Goal: Task Accomplishment & Management: Use online tool/utility

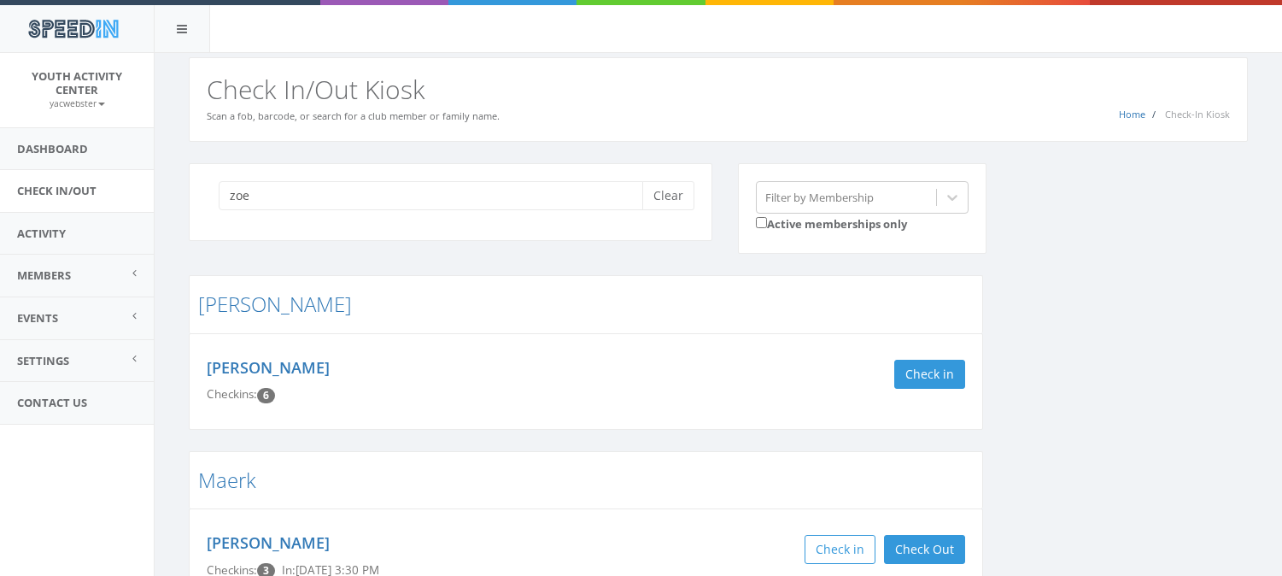
scroll to position [166, 0]
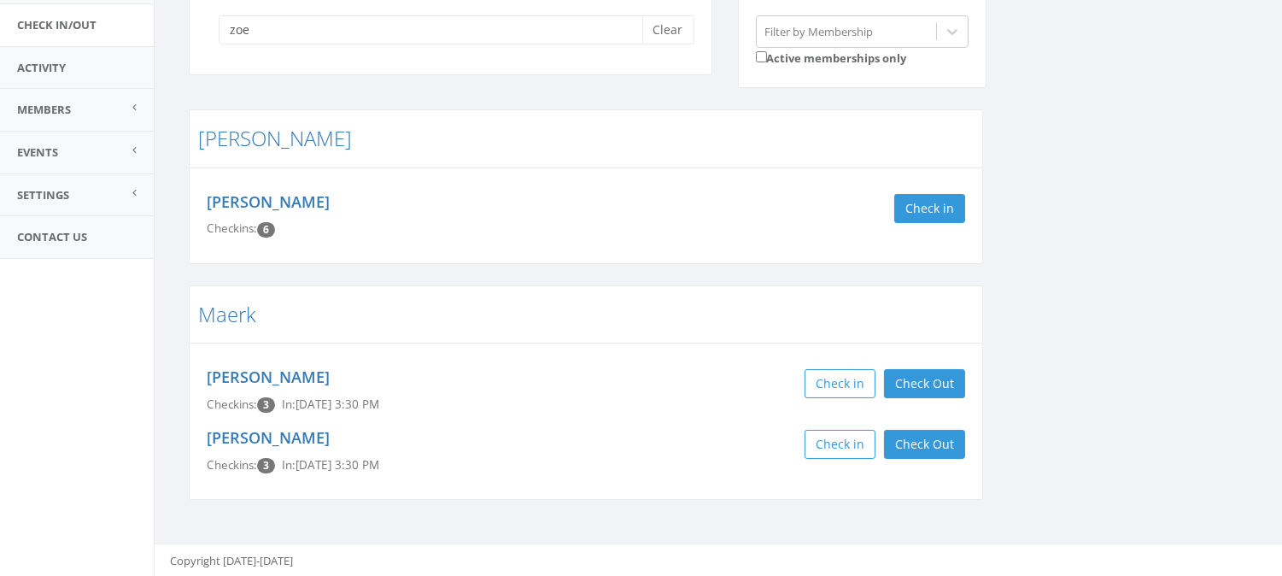
click at [805, 430] on button "Check in" at bounding box center [840, 444] width 71 height 29
click at [234, 32] on input "zoe" at bounding box center [437, 29] width 437 height 29
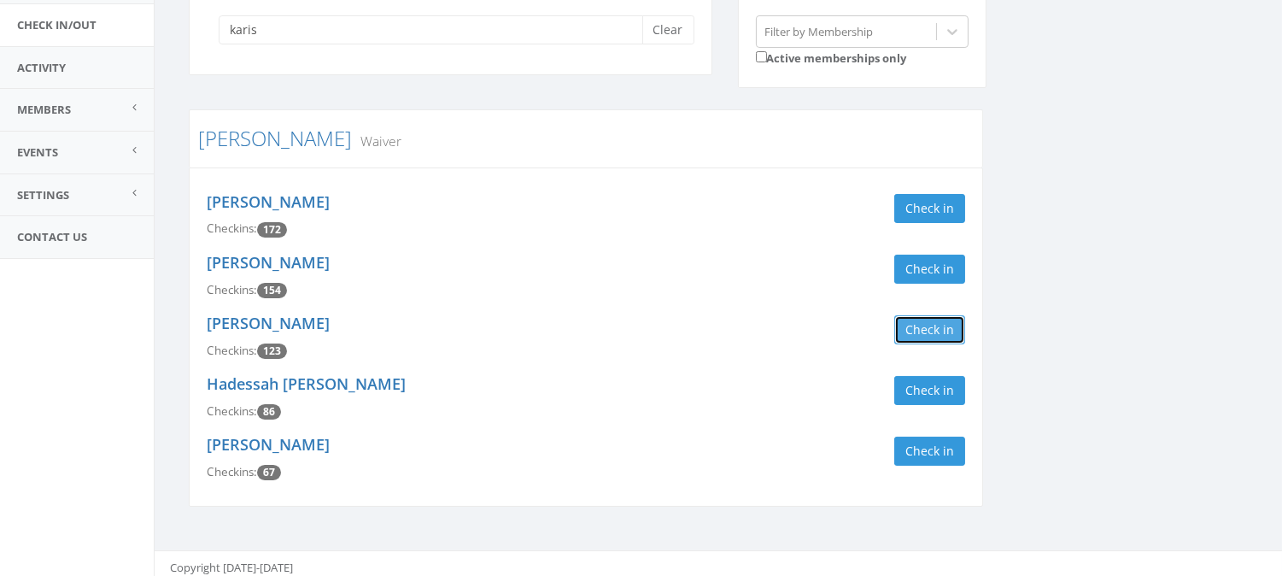
click at [901, 331] on button "Check in" at bounding box center [929, 329] width 71 height 29
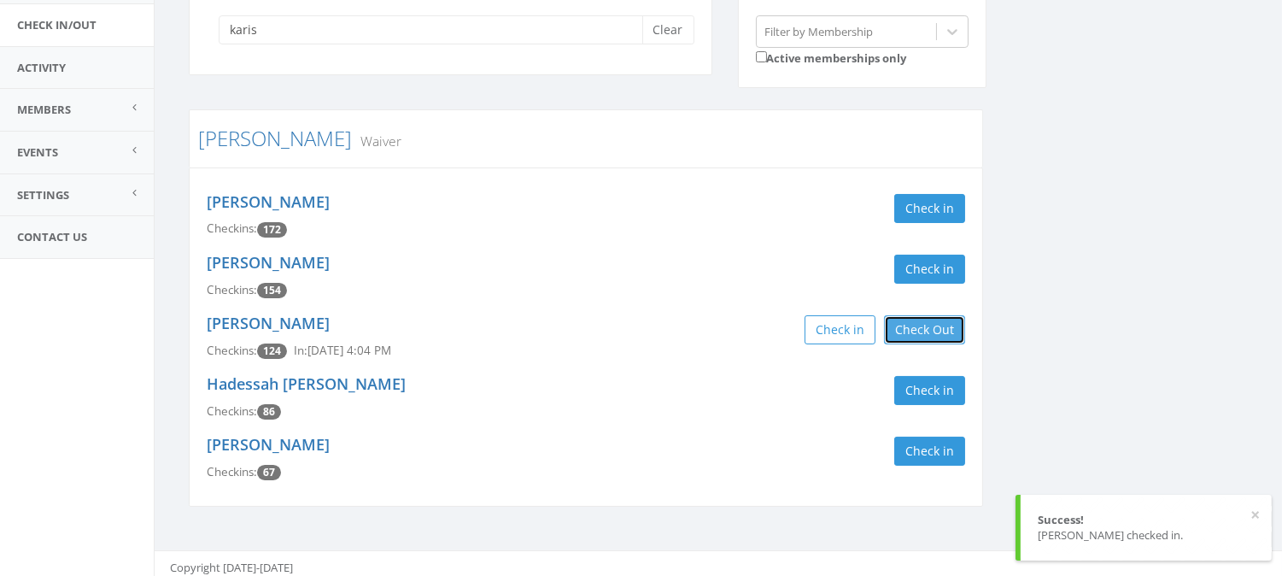
click at [900, 331] on button "Check Out" at bounding box center [924, 329] width 81 height 29
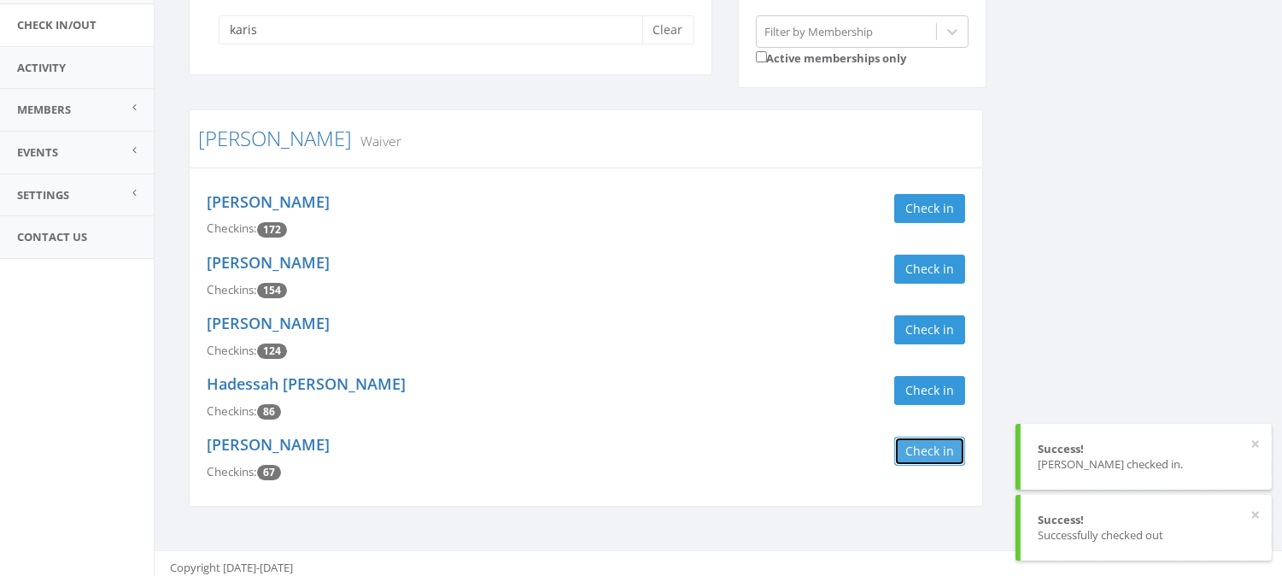
click at [941, 437] on button "Check in" at bounding box center [929, 451] width 71 height 29
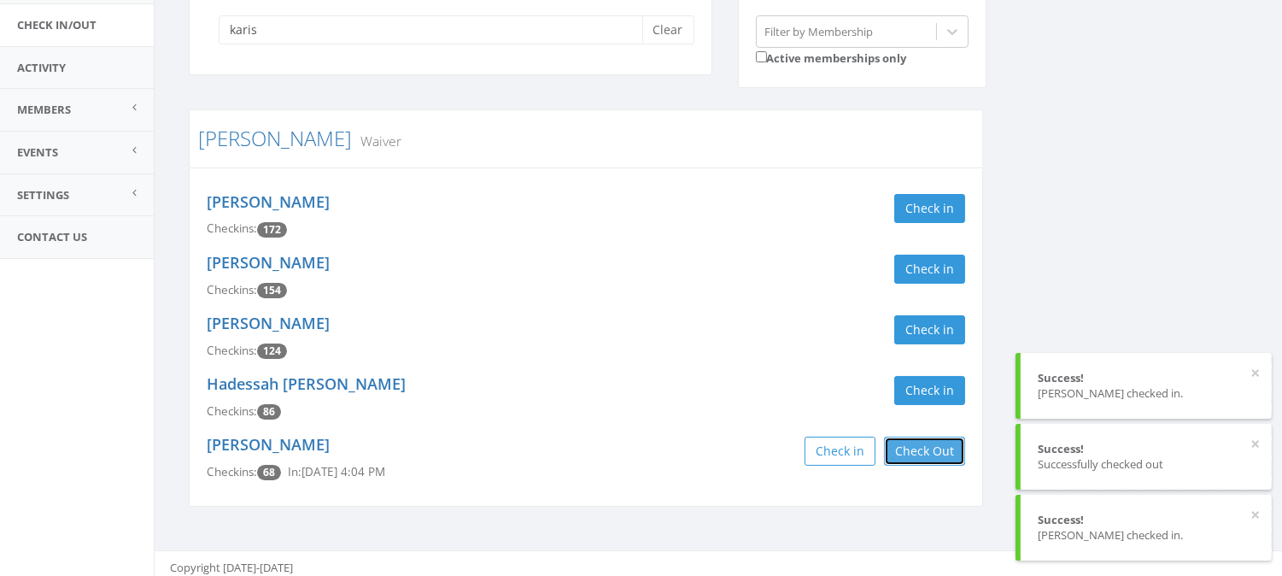
click at [894, 448] on button "Check Out" at bounding box center [924, 451] width 81 height 29
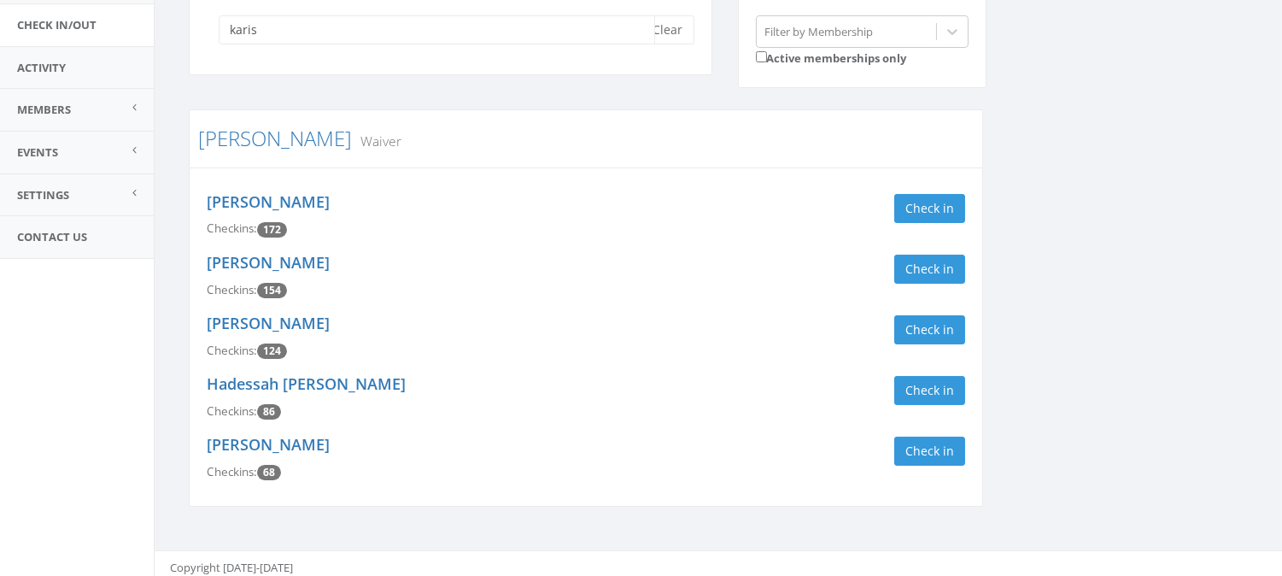
click at [261, 26] on input "karis" at bounding box center [437, 29] width 437 height 29
type input "k"
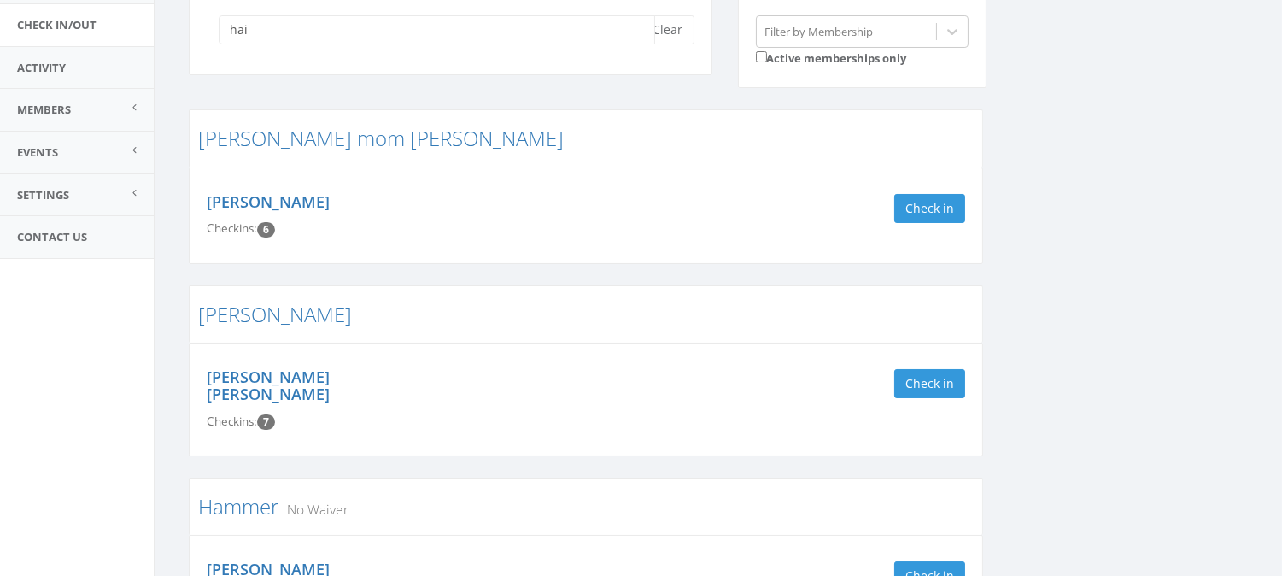
scroll to position [1, 0]
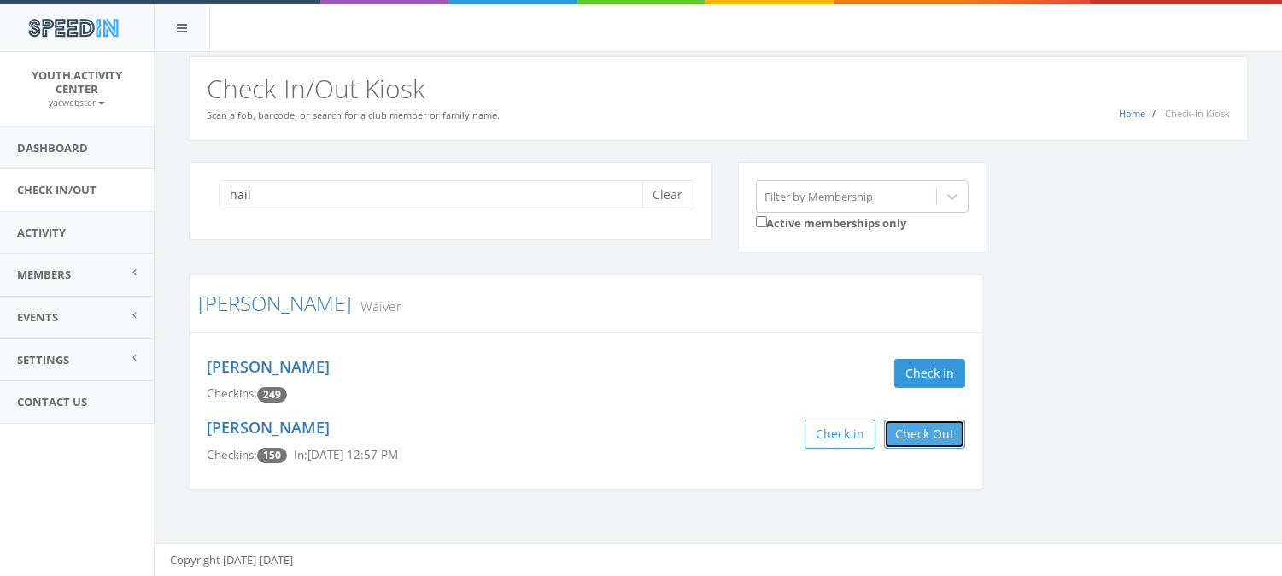
click at [941, 446] on button "Check Out" at bounding box center [924, 433] width 81 height 29
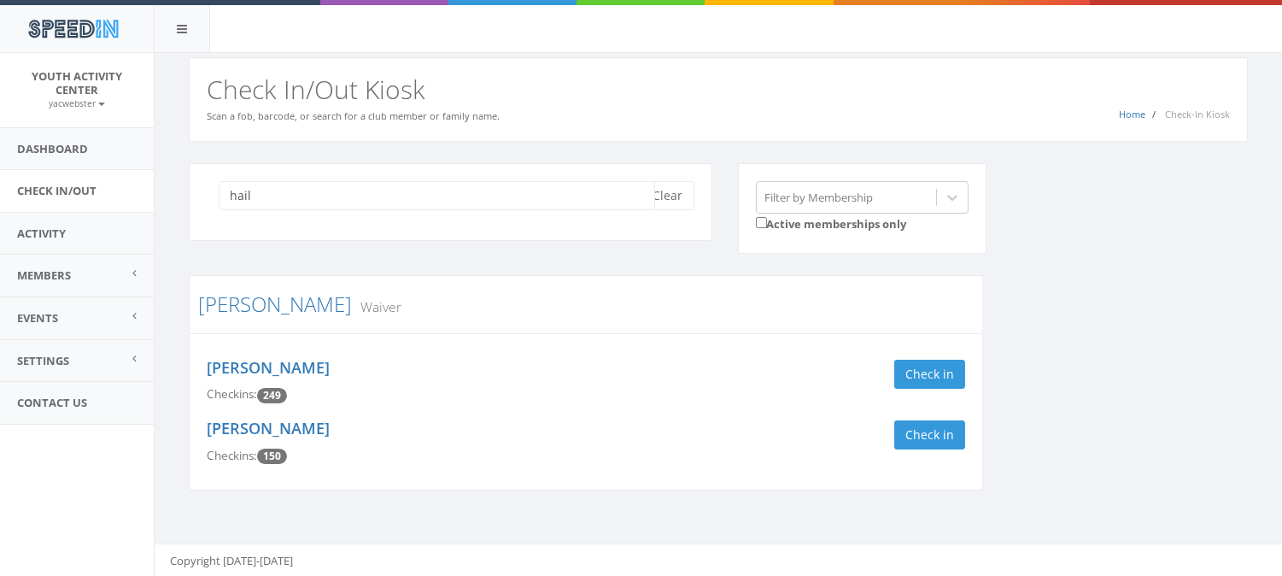
click at [258, 198] on input "hail" at bounding box center [437, 195] width 437 height 29
type input "h"
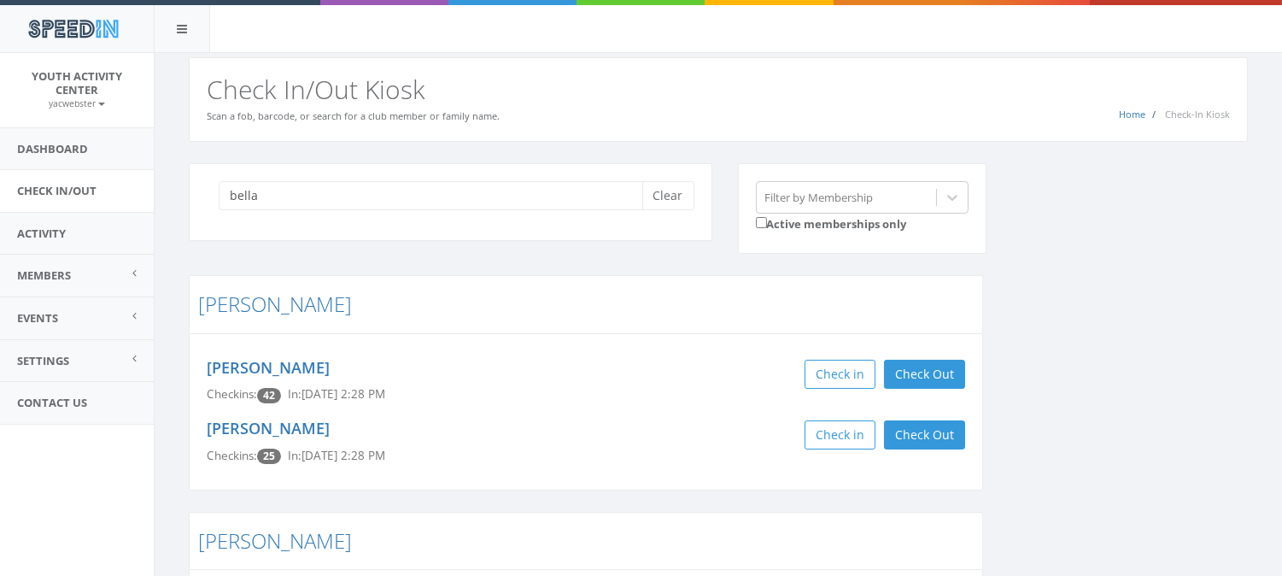
drag, startPoint x: 523, startPoint y: 483, endPoint x: 882, endPoint y: 479, distance: 359.7
click at [882, 479] on div "Reba Hutton Checkins: 42 In: Aug 12, 2:28 PM Check in Check Out Check Out Isabe…" at bounding box center [586, 411] width 794 height 157
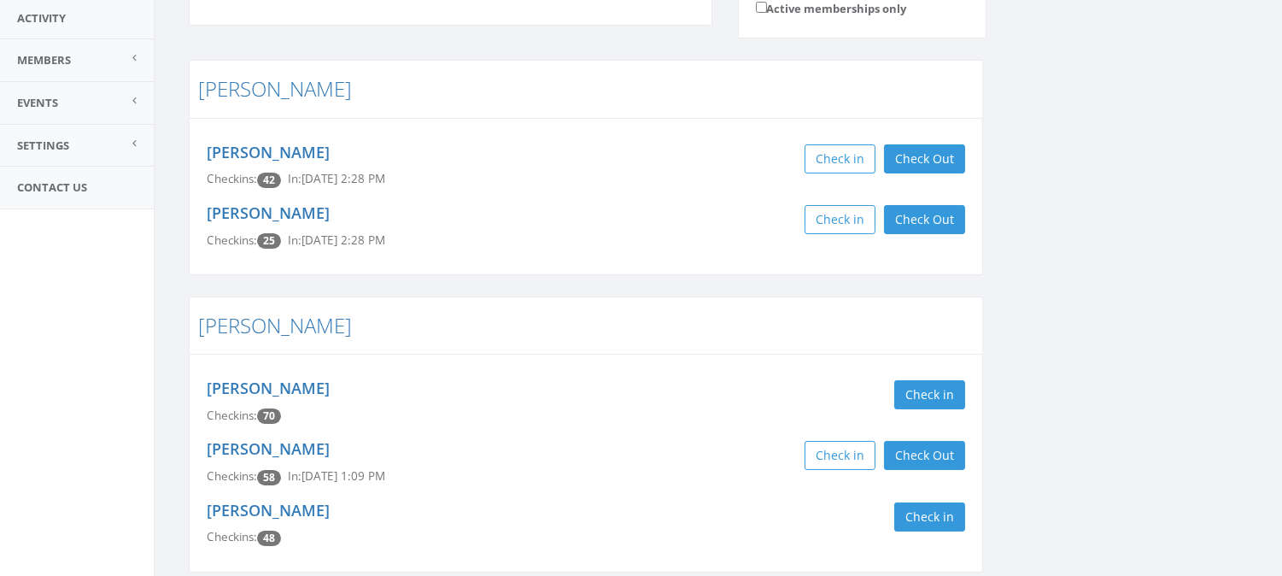
scroll to position [286, 0]
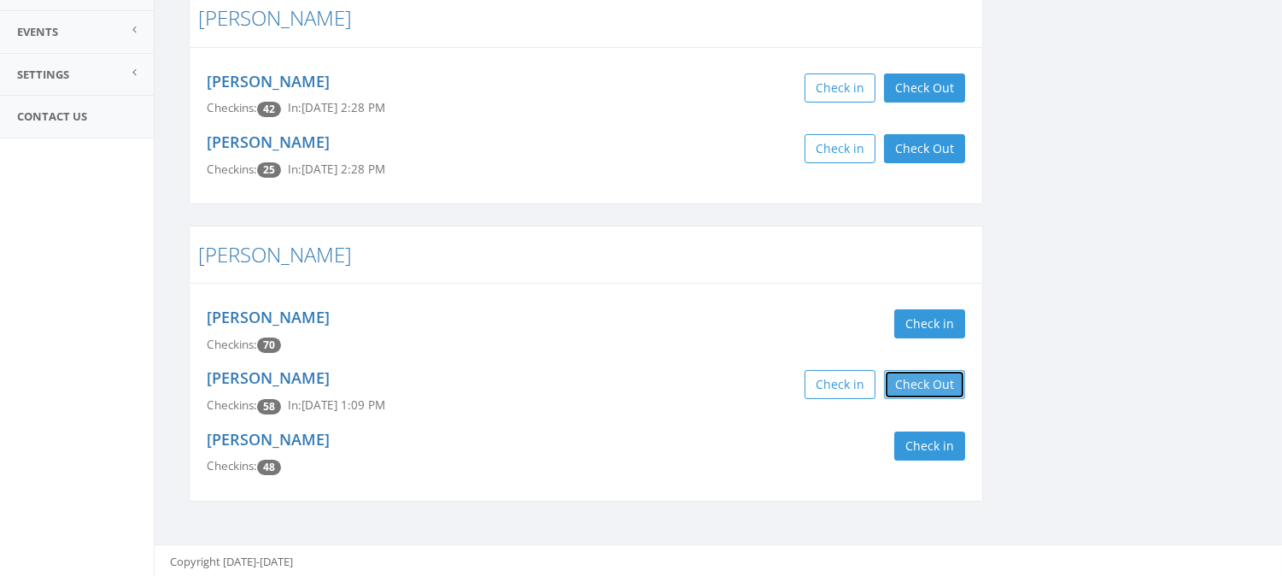
click at [920, 381] on button "Check Out" at bounding box center [924, 384] width 81 height 29
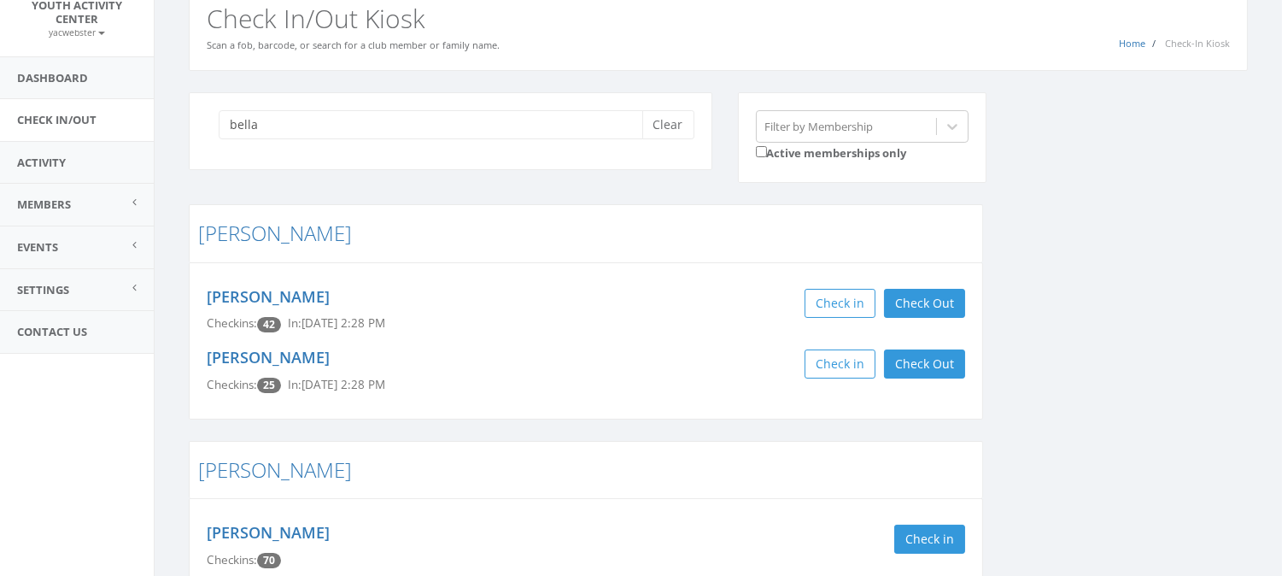
scroll to position [0, 0]
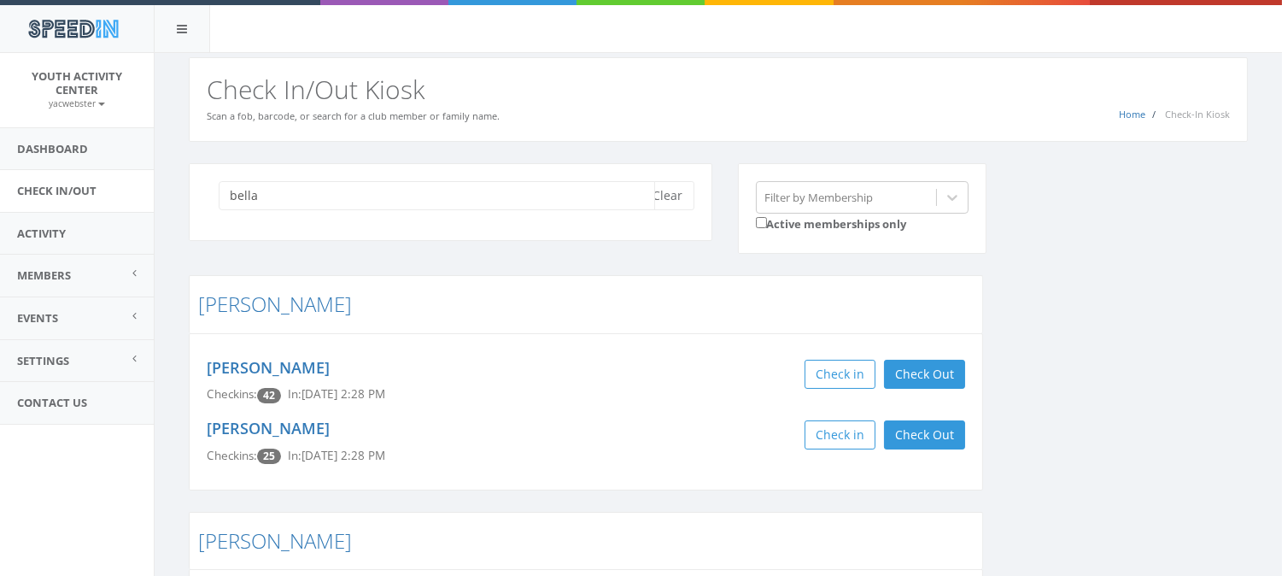
click at [254, 195] on input "bella" at bounding box center [437, 195] width 437 height 29
type input "b"
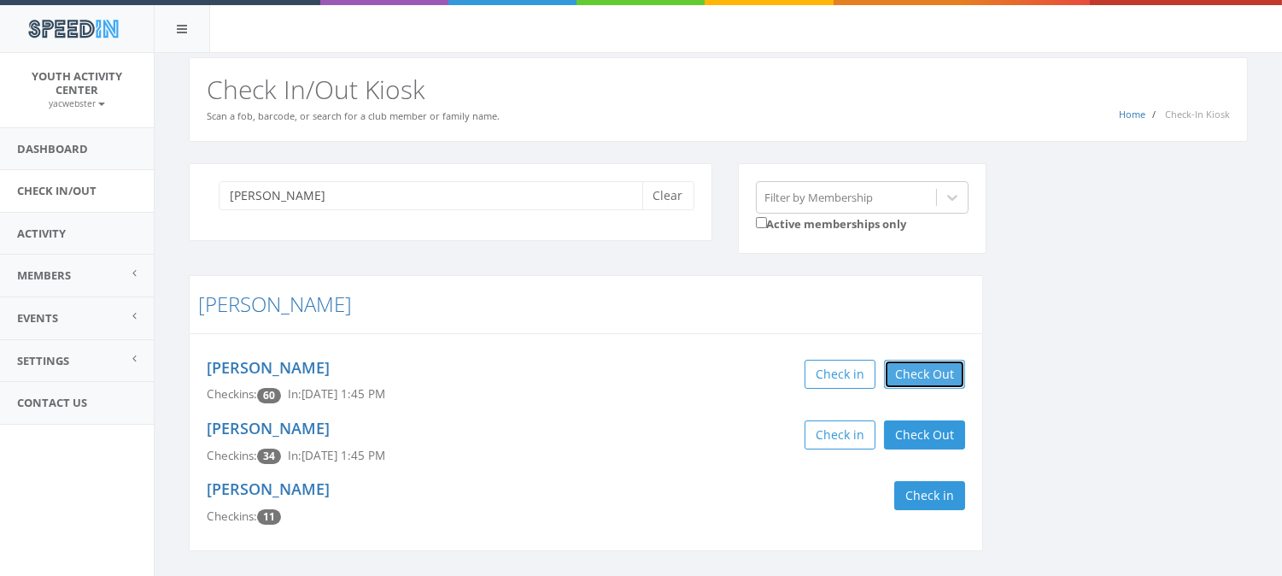
click at [918, 373] on button "Check Out" at bounding box center [924, 374] width 81 height 29
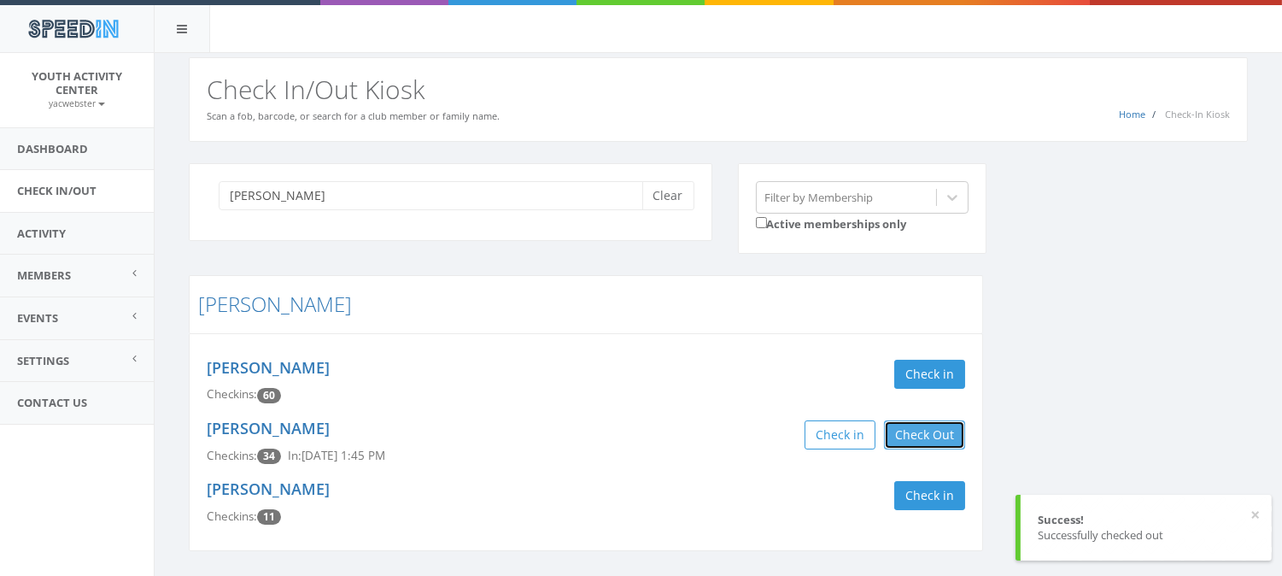
click at [933, 431] on button "Check Out" at bounding box center [924, 434] width 81 height 29
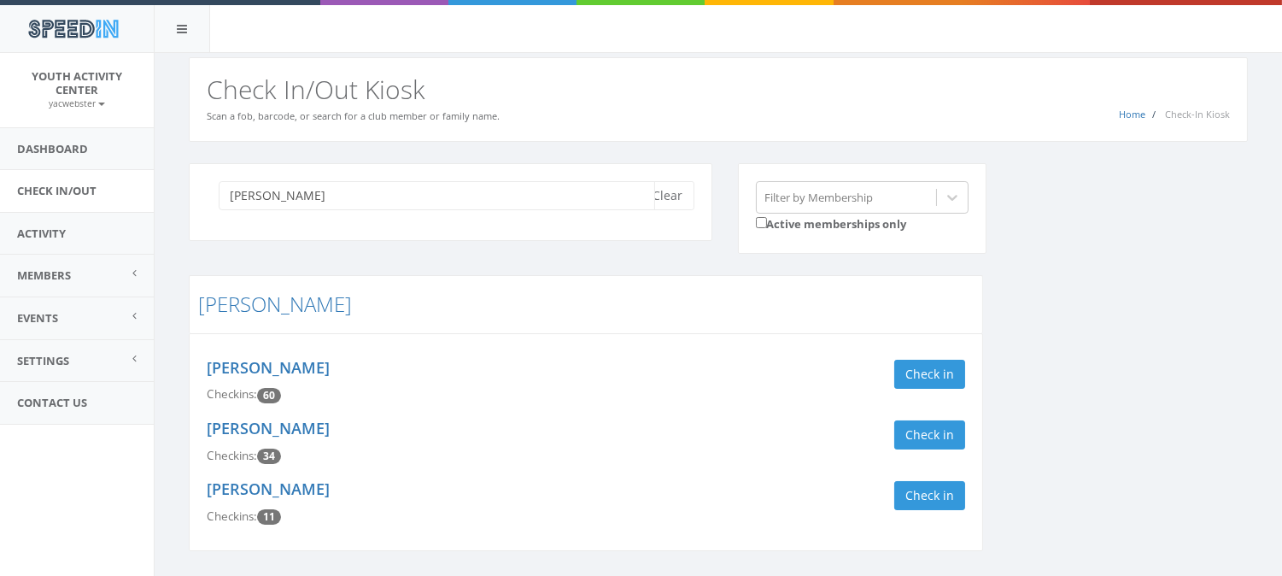
click at [267, 197] on input "jenna" at bounding box center [437, 195] width 437 height 29
type input "j"
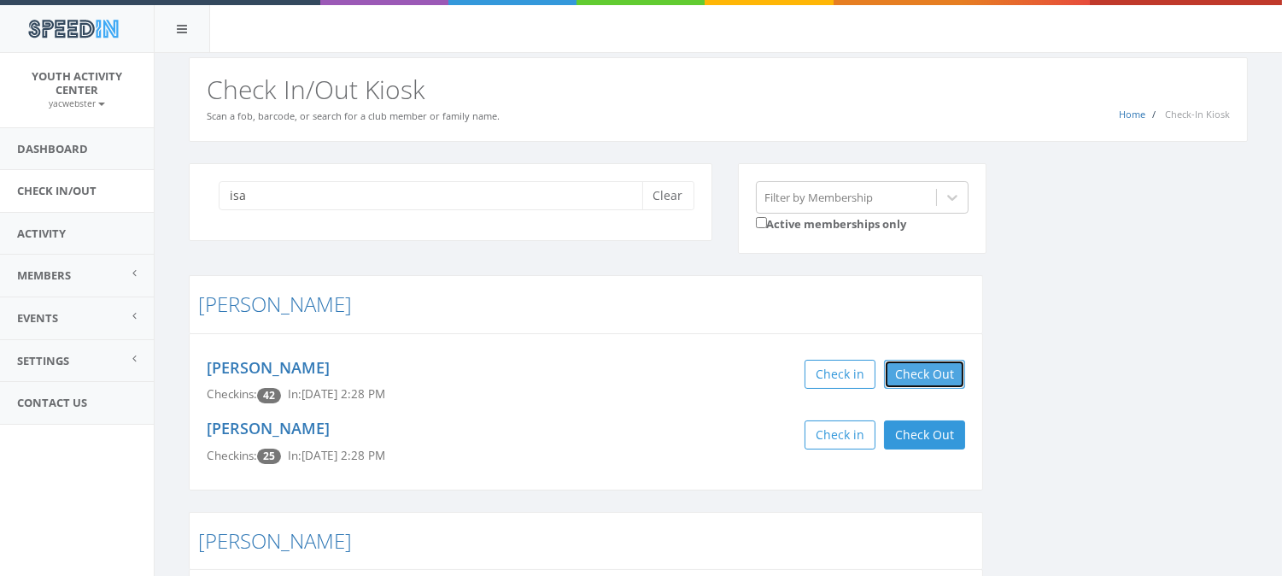
click at [927, 377] on button "Check Out" at bounding box center [924, 374] width 81 height 29
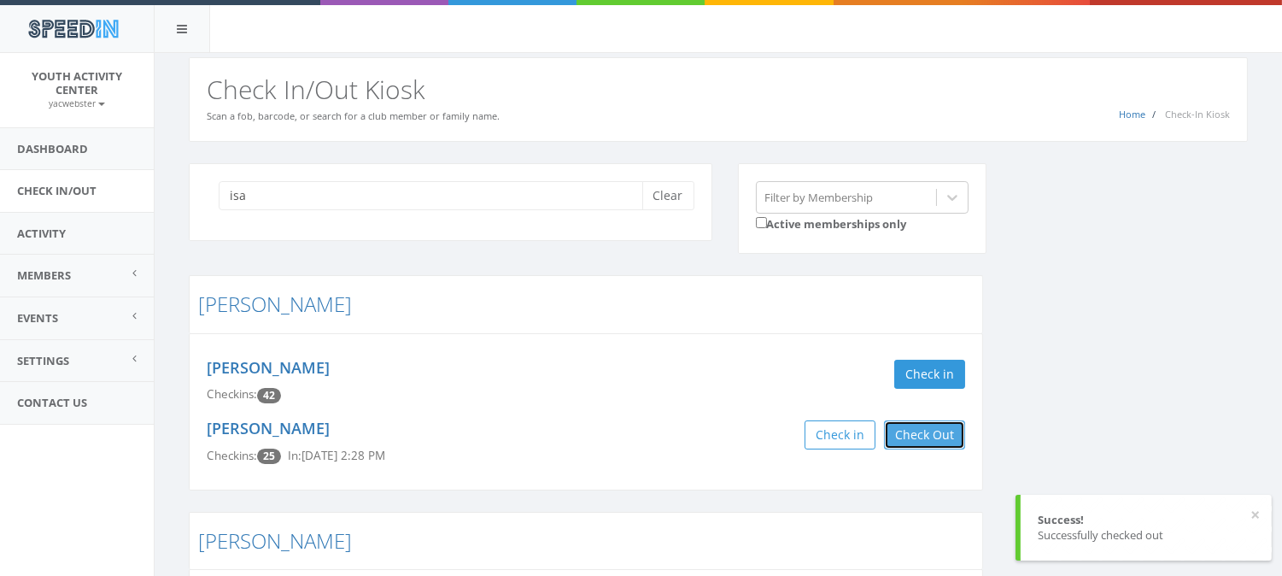
click at [932, 429] on button "Check Out" at bounding box center [924, 434] width 81 height 29
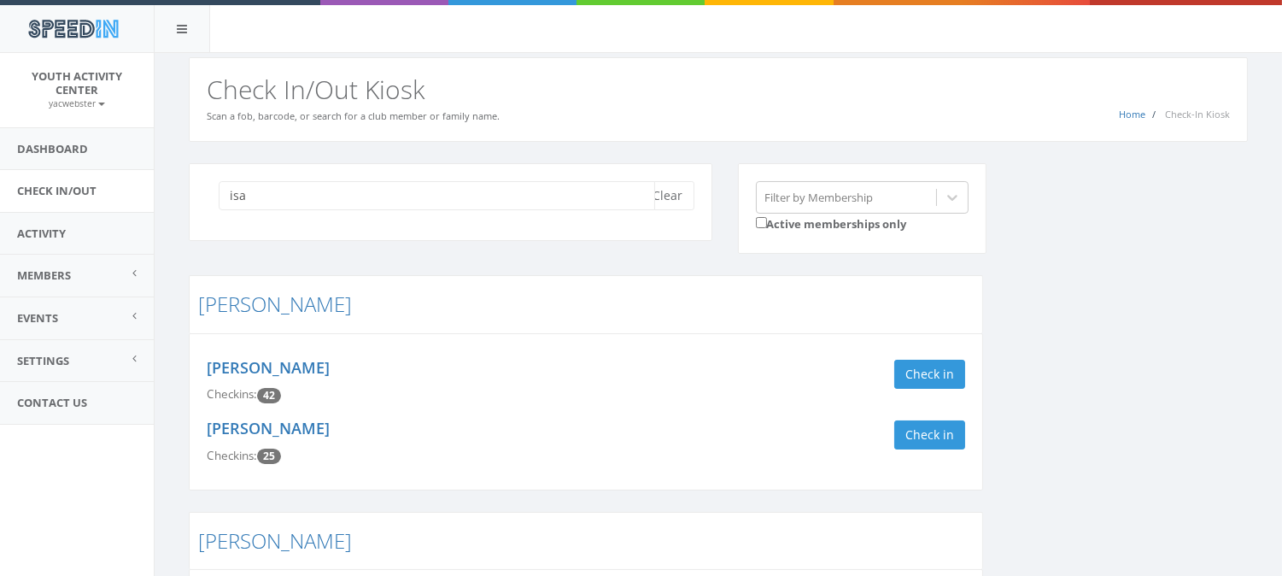
click at [256, 193] on input "isa" at bounding box center [437, 195] width 437 height 29
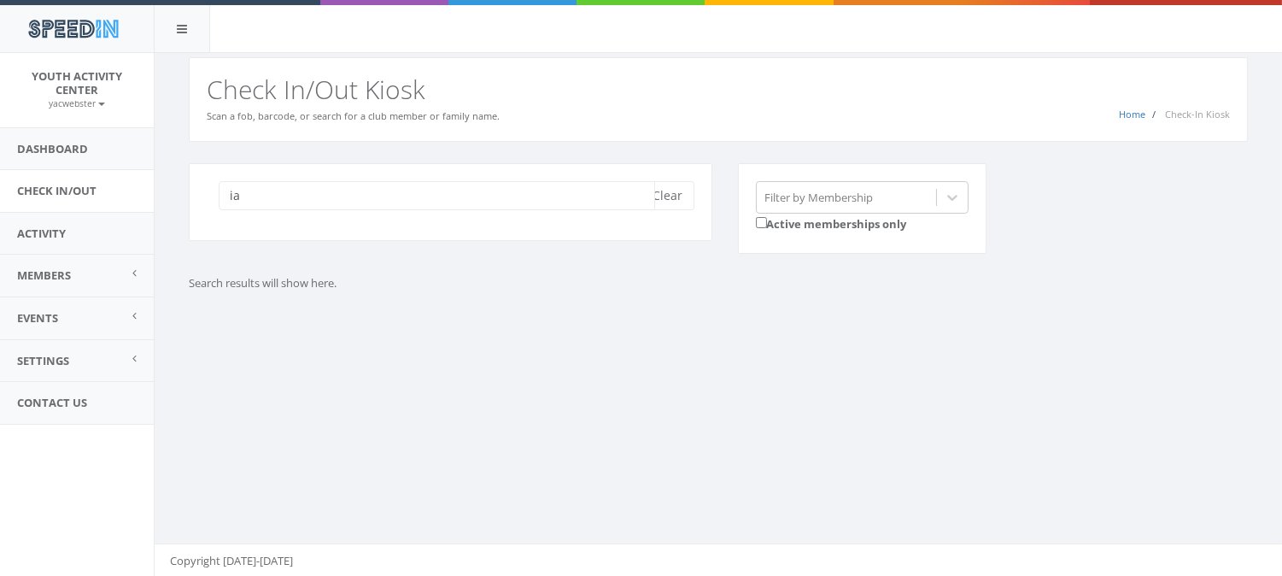
type input "i"
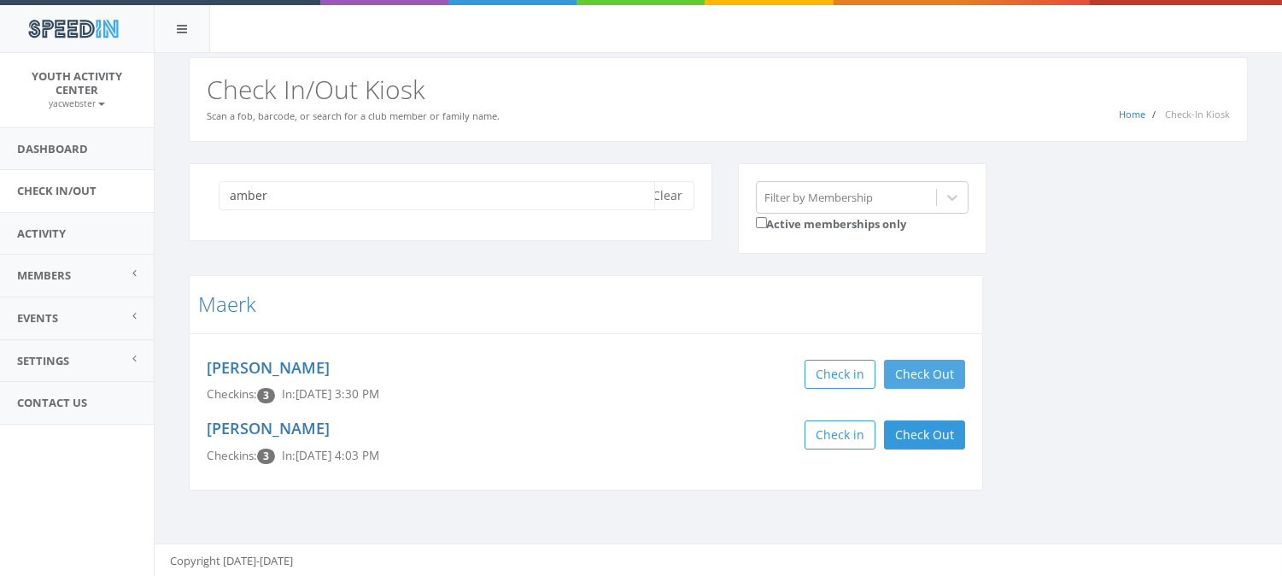
type input "amber"
click at [926, 371] on button "Check Out" at bounding box center [924, 374] width 81 height 29
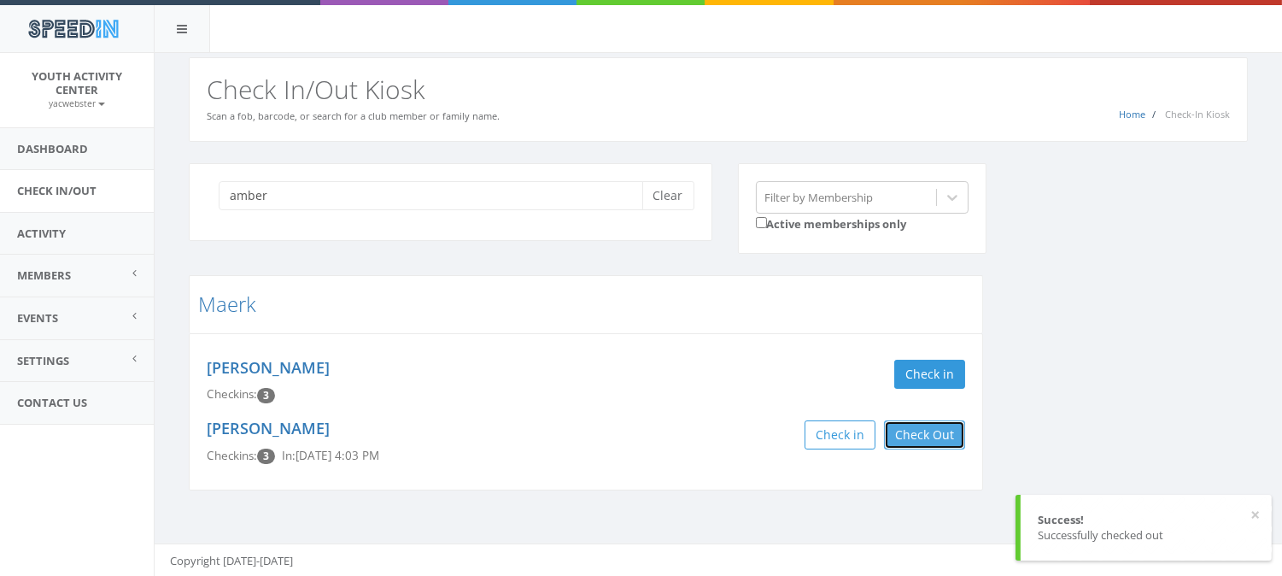
click at [921, 430] on button "Check Out" at bounding box center [924, 434] width 81 height 29
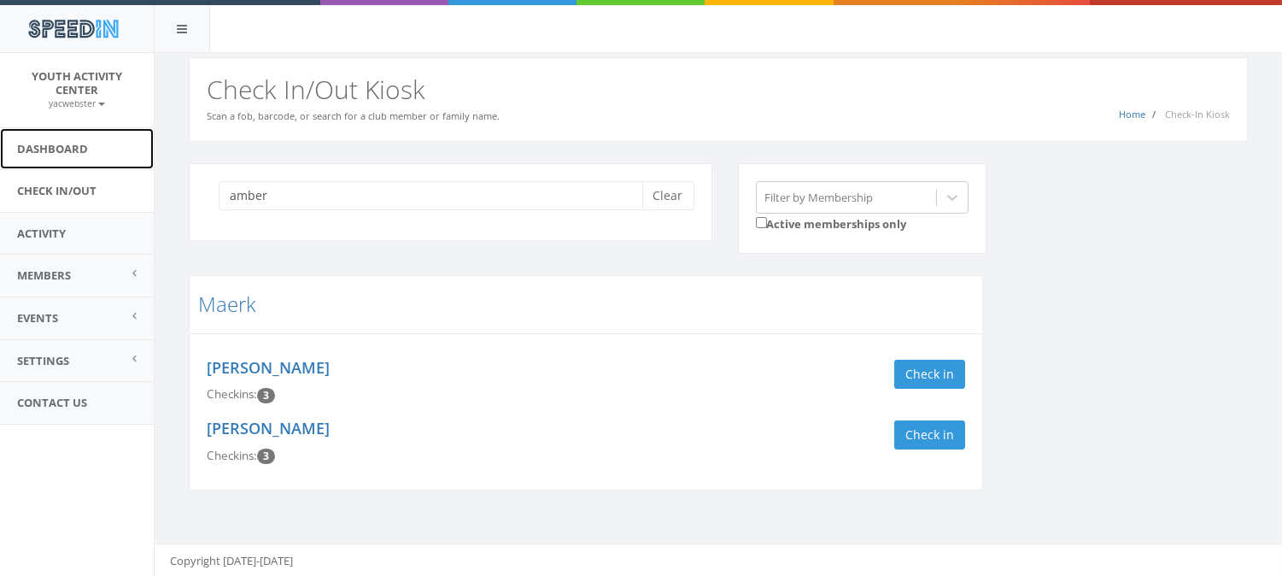
drag, startPoint x: 82, startPoint y: 141, endPoint x: 50, endPoint y: 158, distance: 36.7
click at [50, 158] on link "Dashboard" at bounding box center [77, 149] width 154 height 42
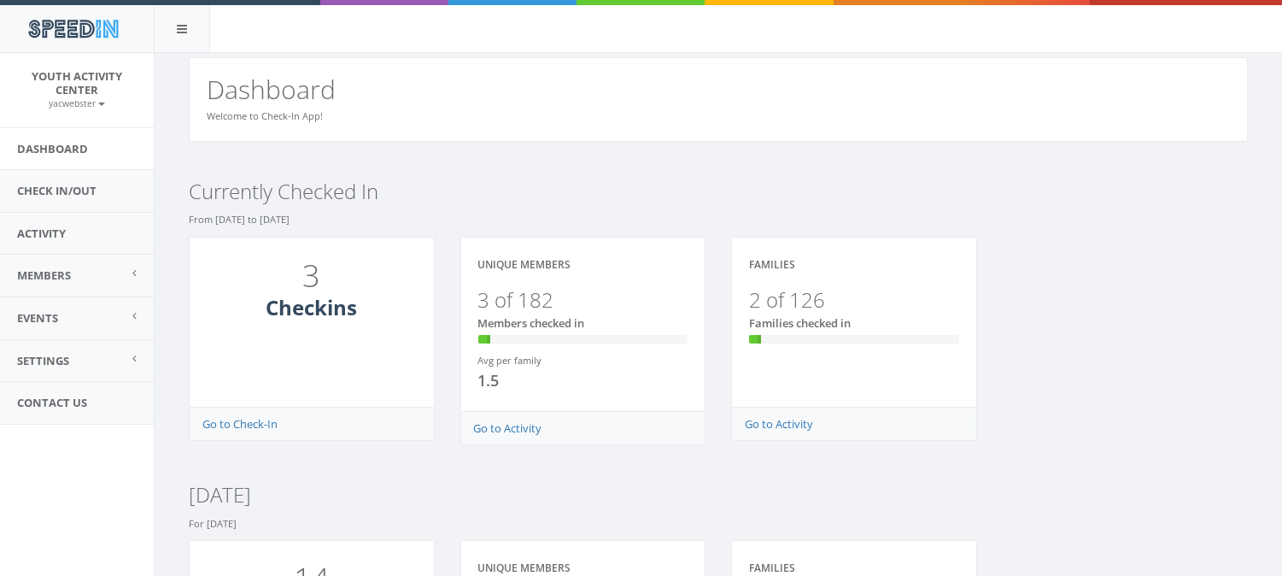
click at [218, 168] on div "Currently Checked In From March 15, 2025 to Aug. 12, 2025" at bounding box center [718, 199] width 1085 height 73
click at [314, 373] on div "3 Checkins" at bounding box center [312, 322] width 246 height 171
click at [787, 300] on h3 "2 of 126" at bounding box center [854, 300] width 210 height 22
drag, startPoint x: 757, startPoint y: 340, endPoint x: 724, endPoint y: 374, distance: 47.1
drag, startPoint x: 724, startPoint y: 374, endPoint x: 484, endPoint y: 342, distance: 243.1
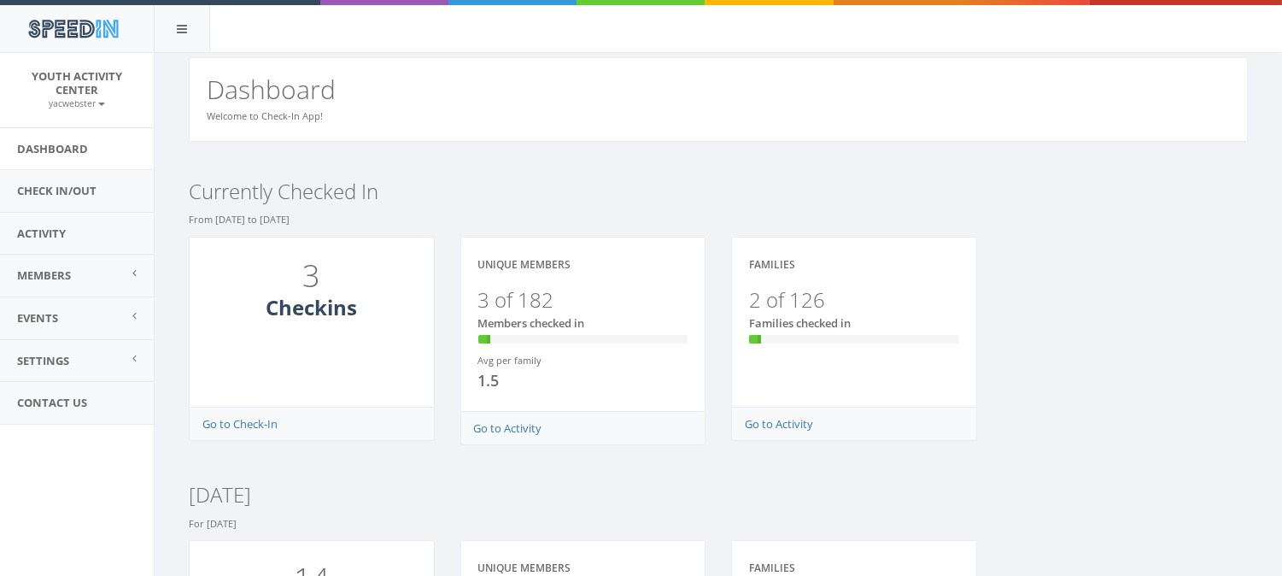
click at [484, 342] on div "35% Complete (success)" at bounding box center [484, 339] width 12 height 9
click at [74, 194] on link "Check In/Out" at bounding box center [77, 191] width 154 height 42
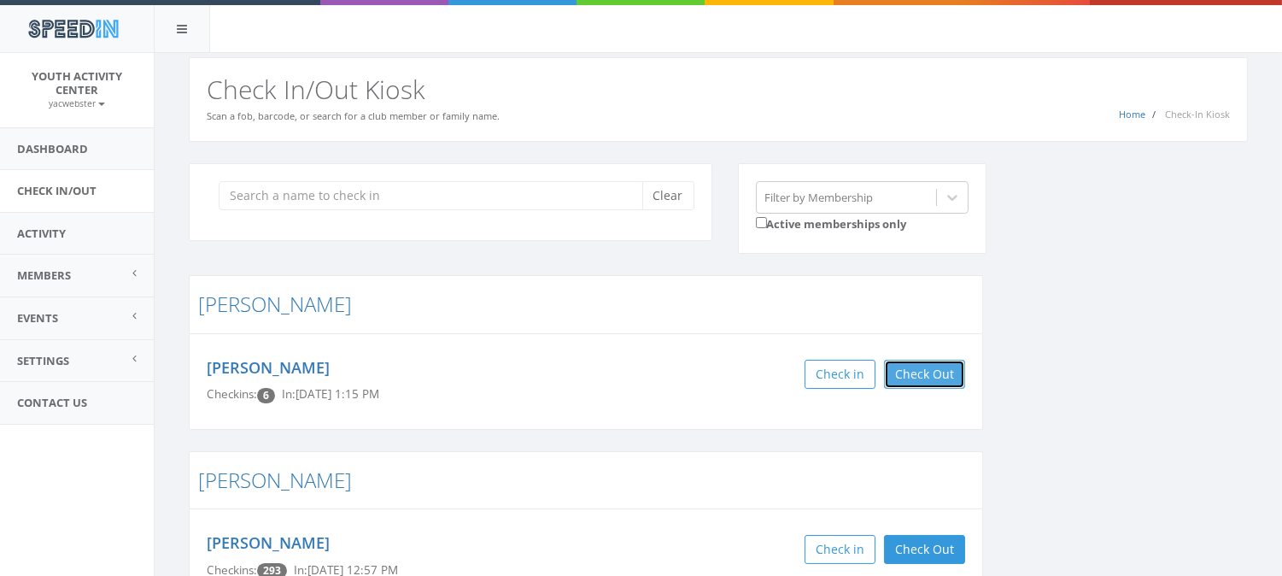
click at [936, 365] on button "Check Out" at bounding box center [924, 374] width 81 height 29
drag, startPoint x: 936, startPoint y: 372, endPoint x: 944, endPoint y: 484, distance: 113.0
click at [944, 484] on h3 "Schultz" at bounding box center [586, 480] width 776 height 22
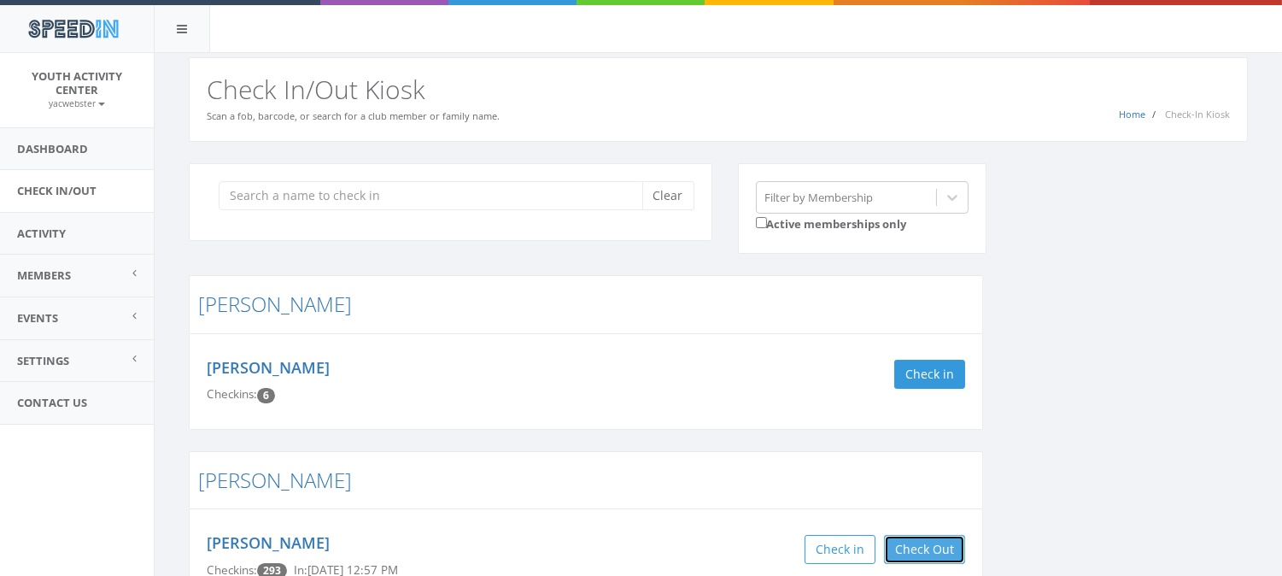
click at [934, 545] on button "Check Out" at bounding box center [924, 549] width 81 height 29
drag, startPoint x: 71, startPoint y: 151, endPoint x: 45, endPoint y: 272, distance: 123.1
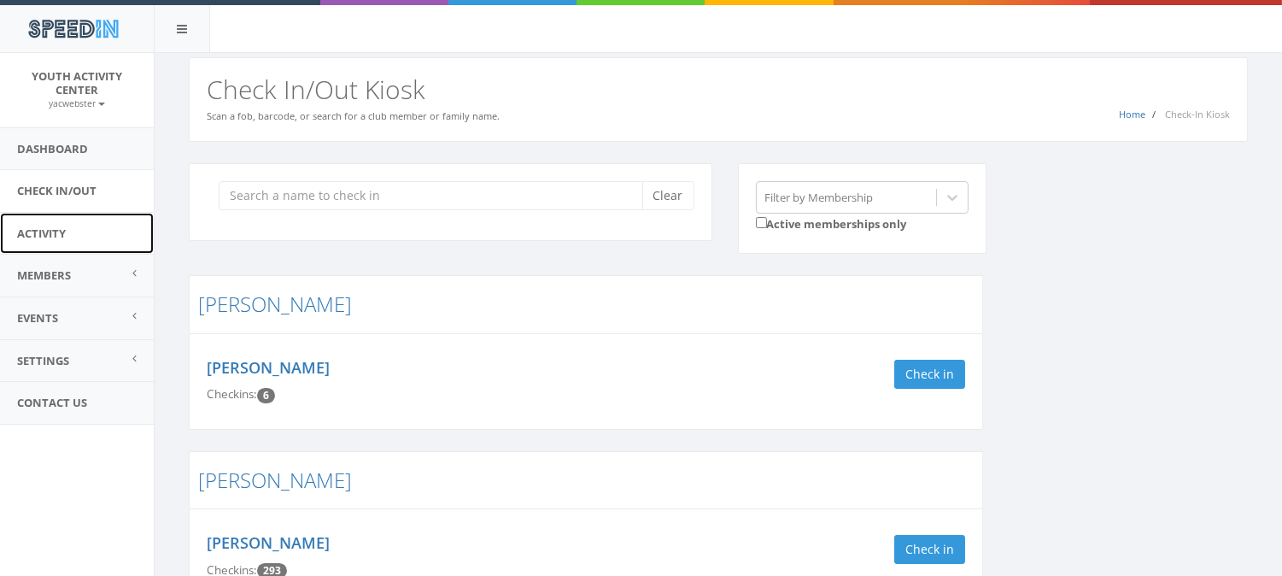
drag, startPoint x: 45, startPoint y: 272, endPoint x: 34, endPoint y: 229, distance: 44.1
drag, startPoint x: 34, startPoint y: 229, endPoint x: 60, endPoint y: 181, distance: 54.3
click at [60, 181] on link "Check In/Out" at bounding box center [77, 191] width 154 height 42
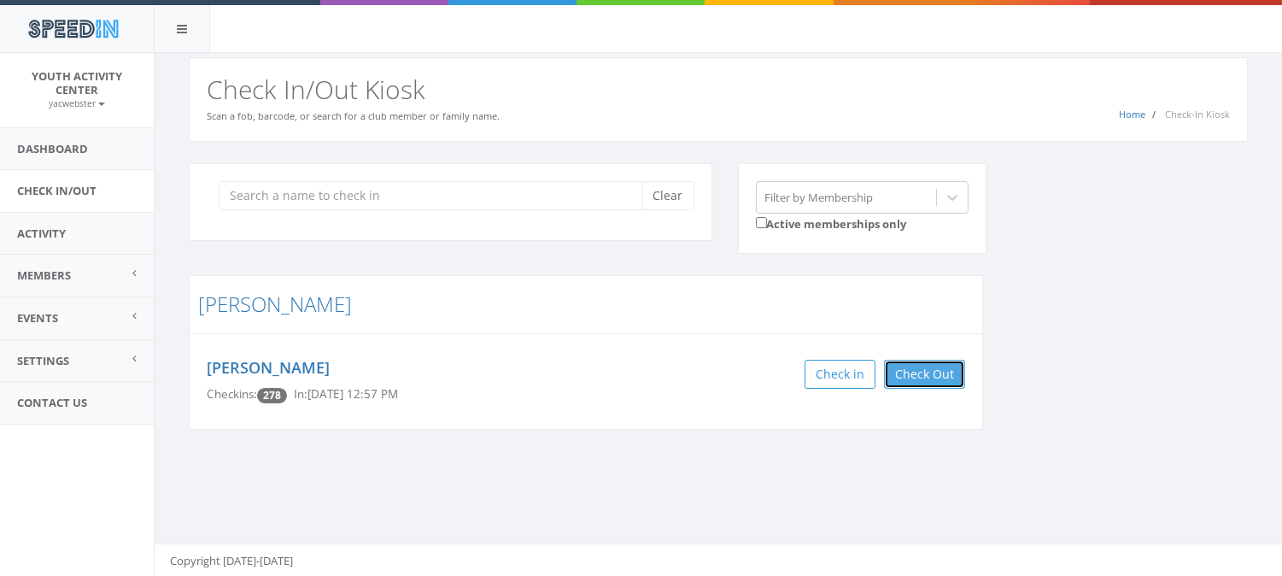
drag, startPoint x: 943, startPoint y: 366, endPoint x: 917, endPoint y: 369, distance: 26.7
click at [917, 369] on button "Check Out" at bounding box center [924, 374] width 81 height 29
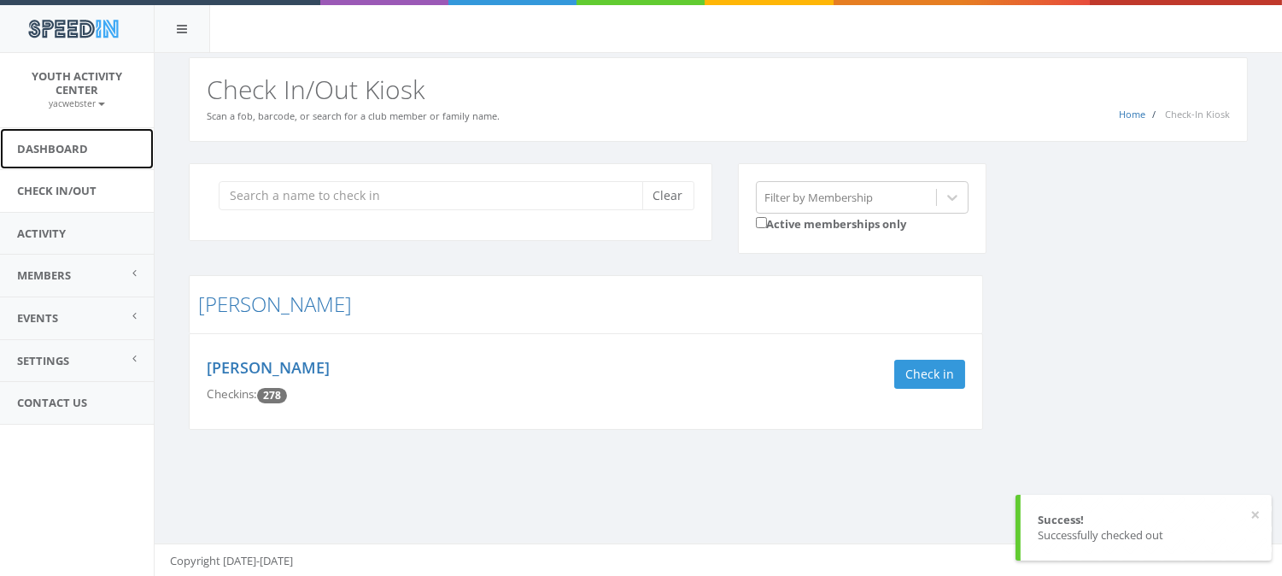
click at [73, 156] on link "Dashboard" at bounding box center [77, 149] width 154 height 42
